Goal: Information Seeking & Learning: Stay updated

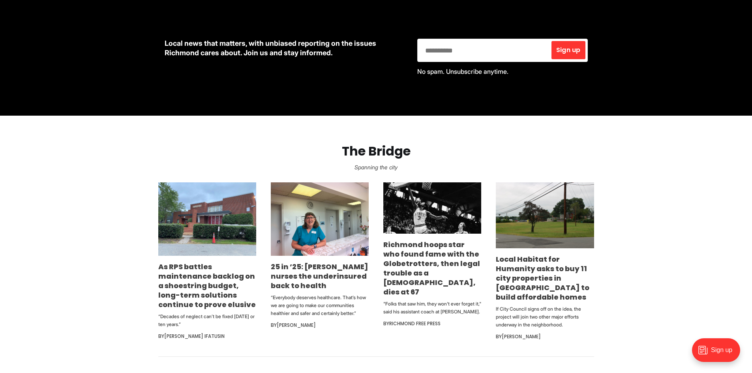
scroll to position [474, 0]
